Goal: Transaction & Acquisition: Obtain resource

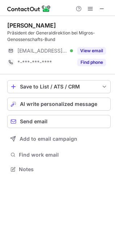
scroll to position [164, 115]
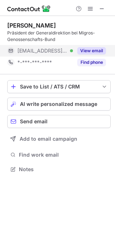
click at [97, 51] on button "View email" at bounding box center [91, 50] width 29 height 7
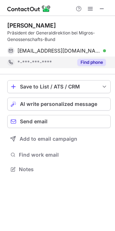
click at [97, 62] on button "Find phone" at bounding box center [91, 62] width 29 height 7
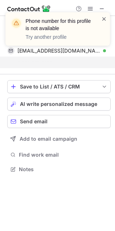
scroll to position [153, 115]
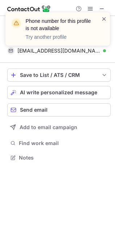
click at [104, 19] on span at bounding box center [104, 18] width 6 height 7
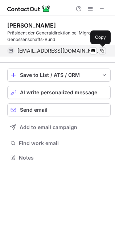
click at [104, 51] on span at bounding box center [102, 51] width 6 height 6
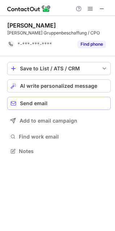
scroll to position [4, 4]
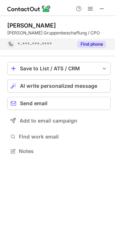
click at [83, 43] on button "Find phone" at bounding box center [91, 44] width 29 height 7
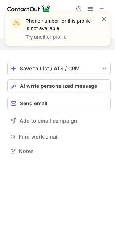
click at [103, 17] on span at bounding box center [104, 18] width 6 height 7
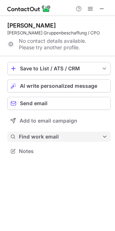
click at [43, 140] on button "Find work email" at bounding box center [58, 137] width 103 height 10
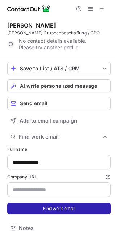
click at [53, 210] on button "Find work email" at bounding box center [58, 209] width 103 height 12
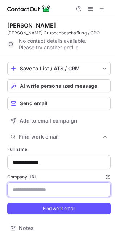
click at [29, 190] on input "Company URL Finding work email will consume 1 credit if a match is found." at bounding box center [58, 189] width 103 height 14
paste input "**********"
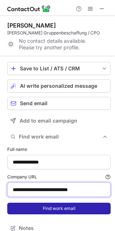
type input "**********"
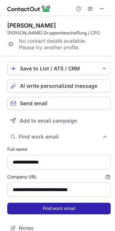
click at [39, 207] on button "Find work email" at bounding box center [58, 209] width 103 height 12
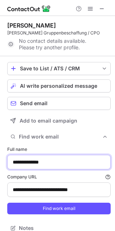
drag, startPoint x: 57, startPoint y: 162, endPoint x: 3, endPoint y: 160, distance: 53.7
click at [3, 160] on div "**********" at bounding box center [57, 127] width 115 height 223
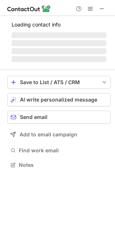
scroll to position [4, 4]
